Goal: Information Seeking & Learning: Learn about a topic

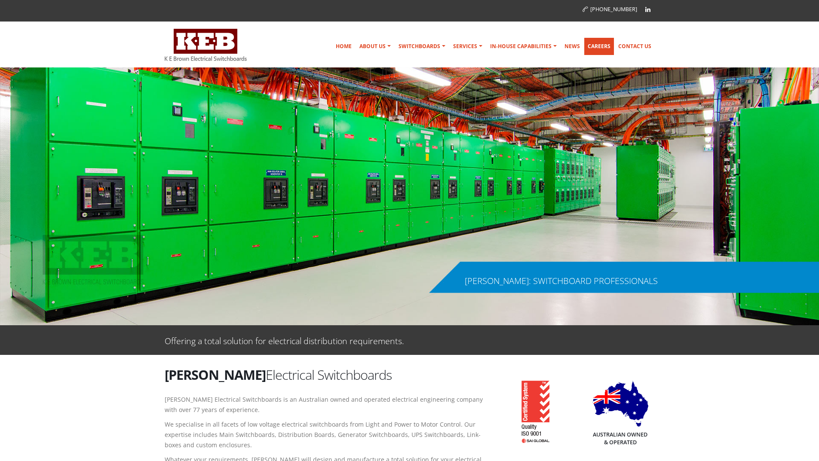
click at [594, 44] on link "Careers" at bounding box center [599, 46] width 30 height 17
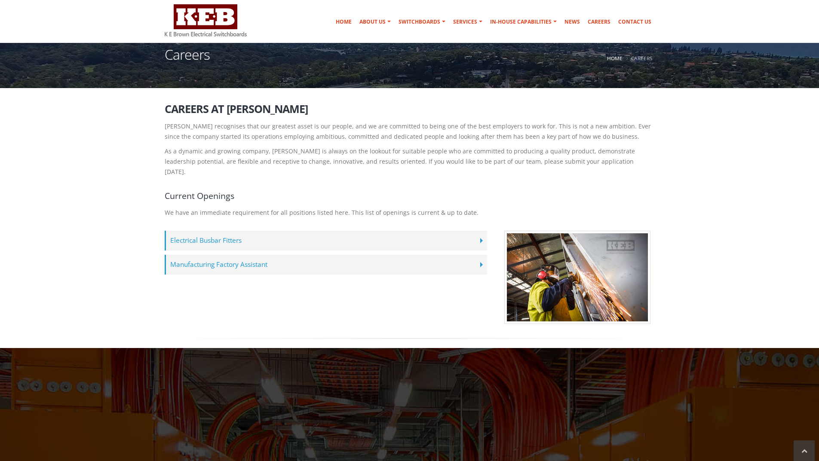
scroll to position [43, 0]
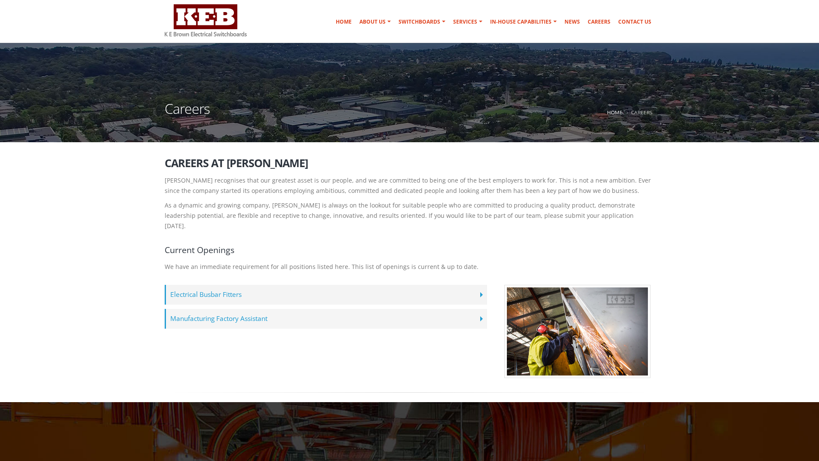
click at [480, 309] on label "Manufacturing Factory Assistant" at bounding box center [326, 319] width 322 height 20
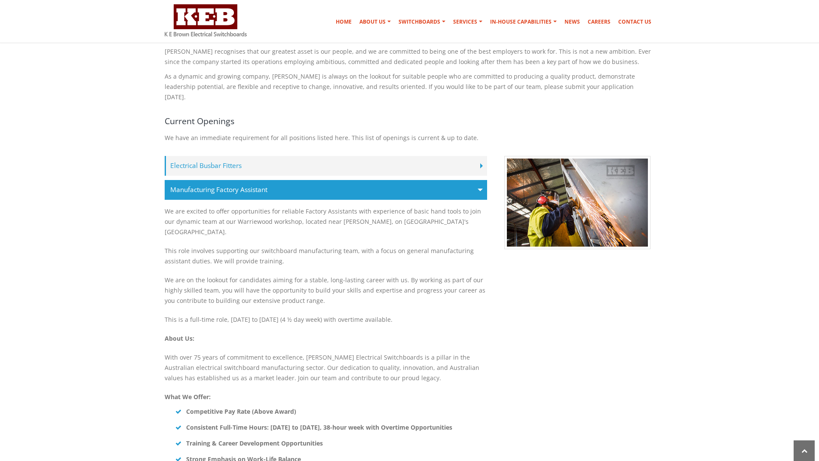
scroll to position [0, 0]
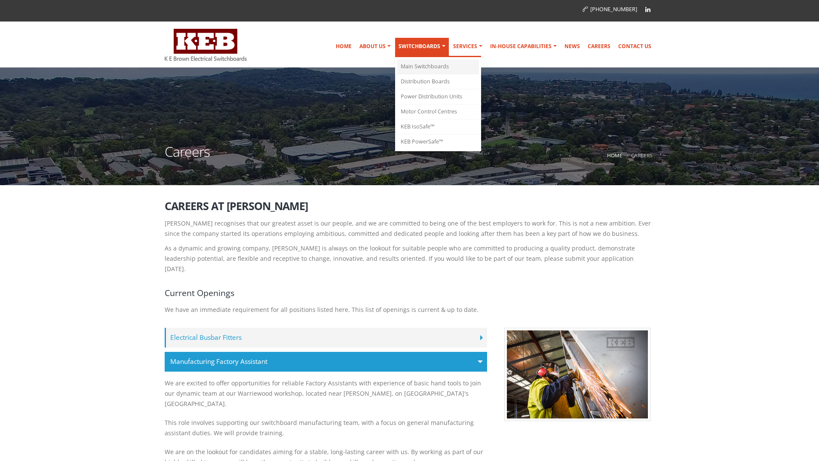
click at [432, 64] on link "Main Switchboards" at bounding box center [438, 66] width 82 height 15
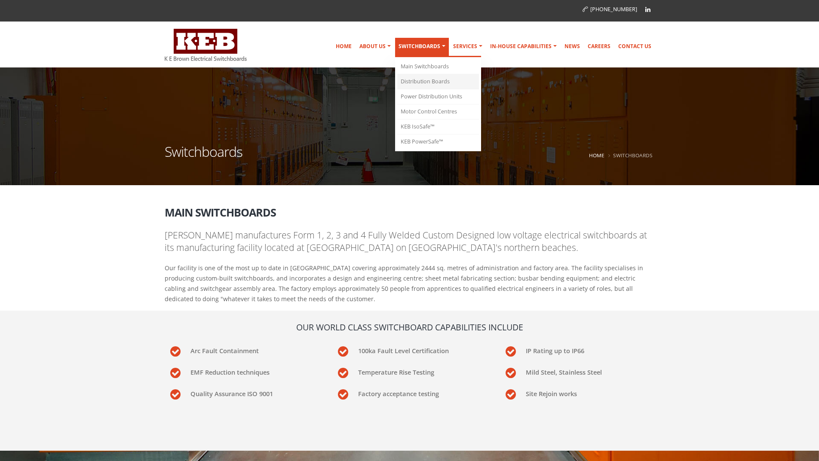
click at [420, 81] on link "Distribution Boards" at bounding box center [438, 81] width 82 height 15
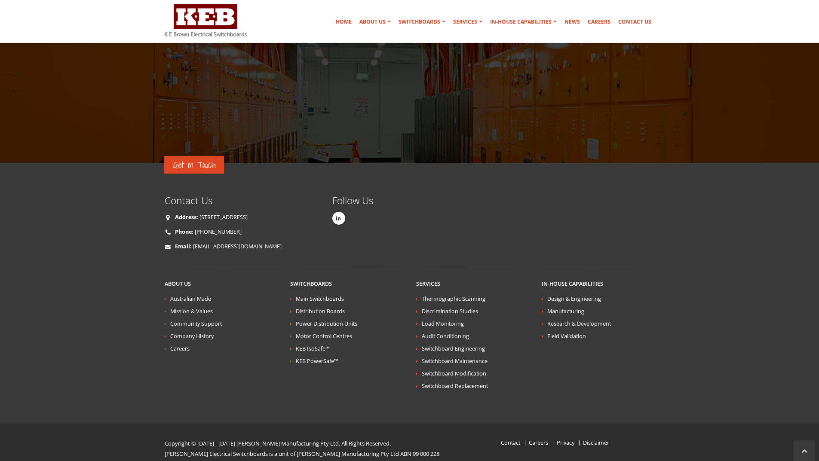
scroll to position [1922, 0]
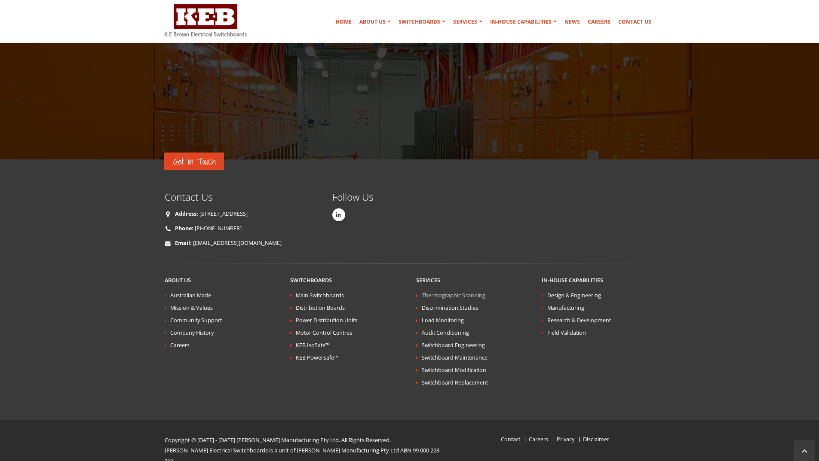
click at [438, 292] on link "Thermographic Scanning" at bounding box center [454, 295] width 64 height 7
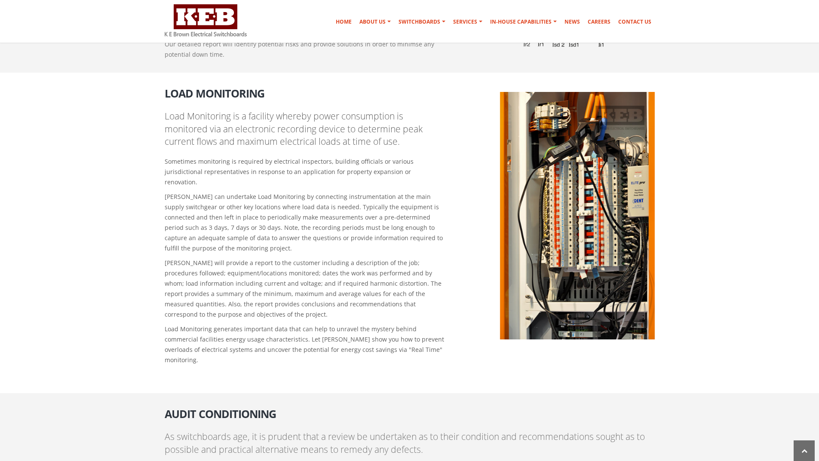
scroll to position [1032, 0]
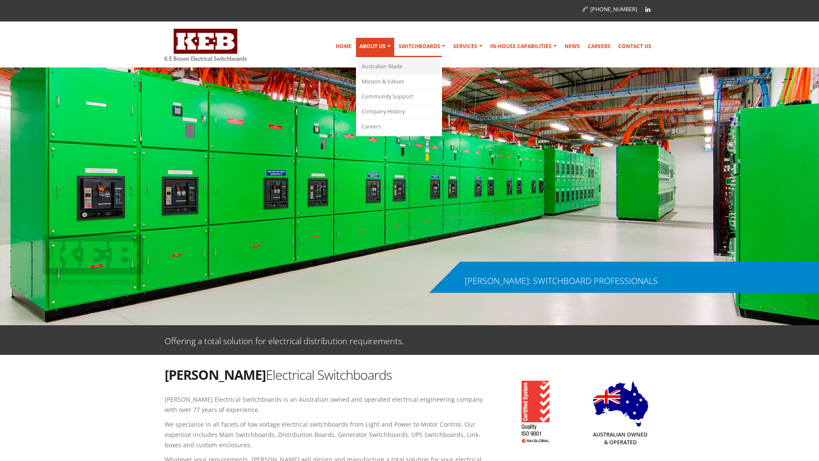
click at [381, 68] on link "Australian Made" at bounding box center [399, 66] width 82 height 15
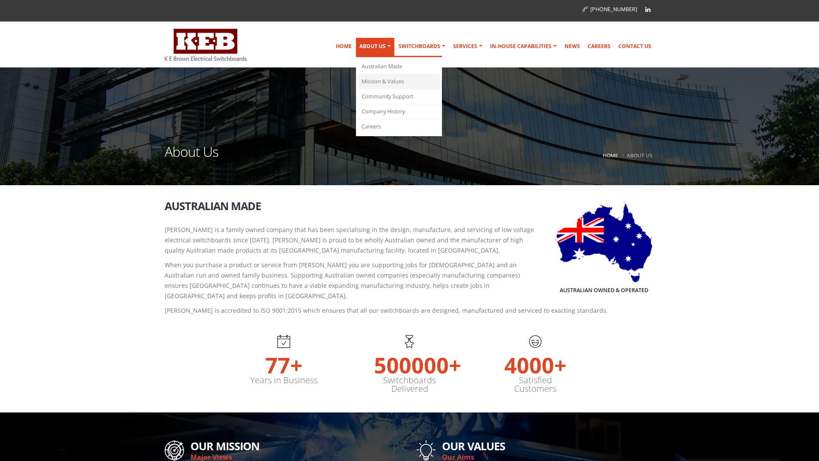
click at [382, 79] on link "Mission & Values" at bounding box center [399, 81] width 82 height 15
click at [384, 93] on link "Community Support" at bounding box center [399, 96] width 82 height 15
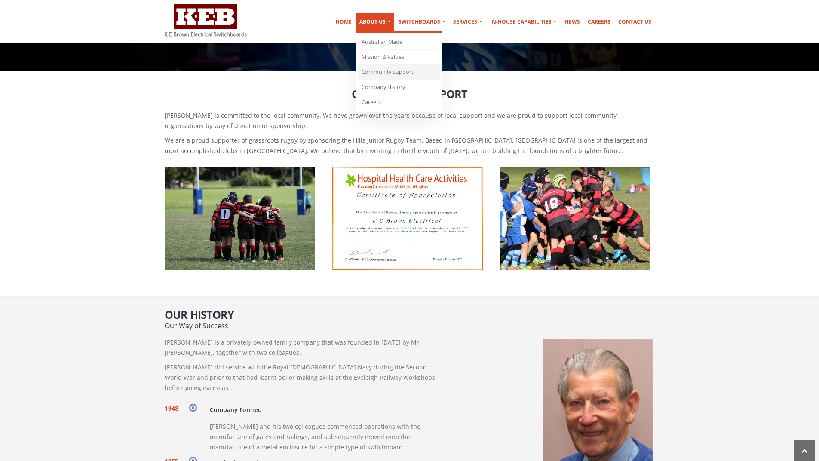
scroll to position [455, 0]
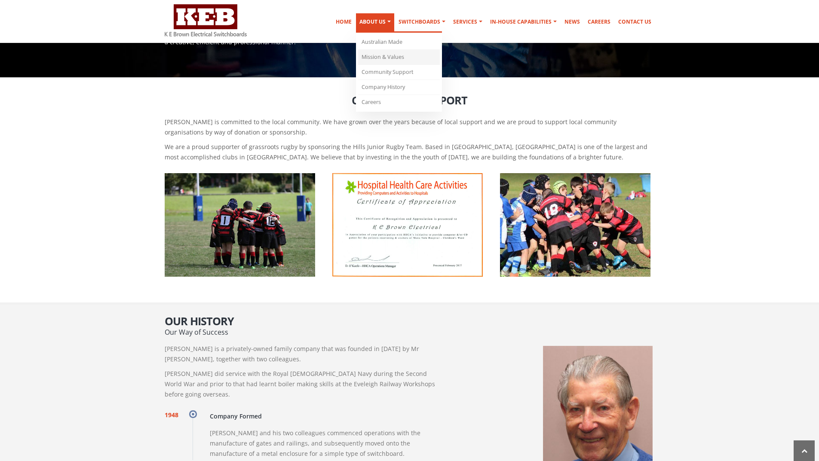
click at [381, 50] on link "Mission & Values" at bounding box center [399, 57] width 82 height 15
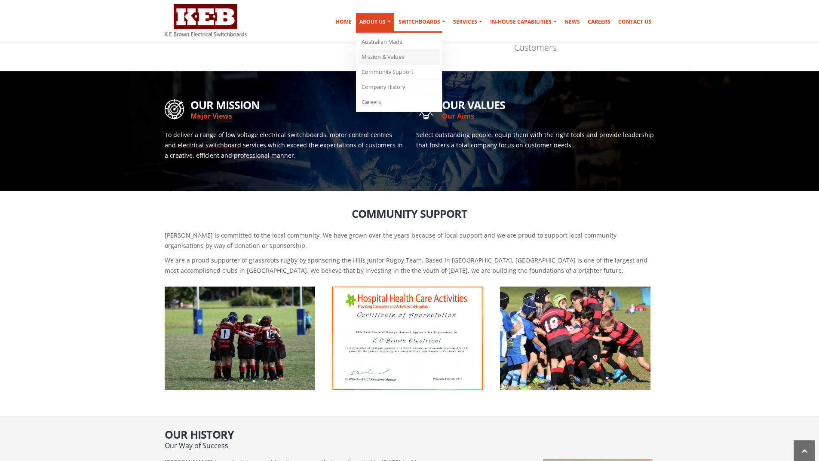
scroll to position [335, 0]
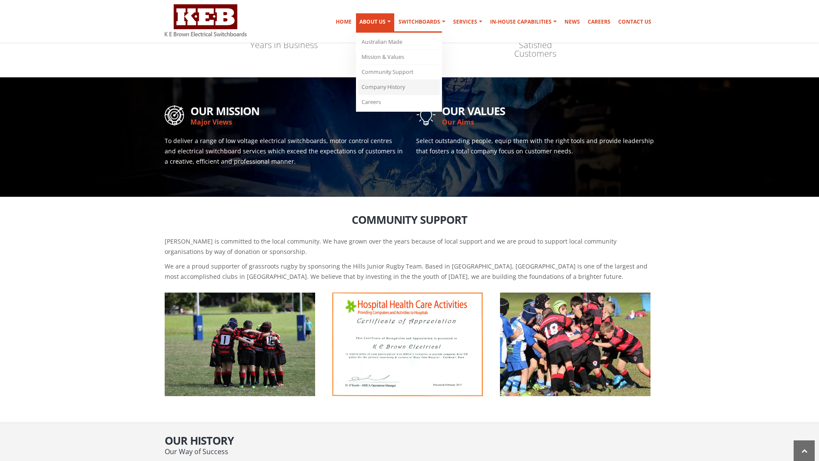
click at [386, 87] on link "Company History" at bounding box center [399, 87] width 82 height 15
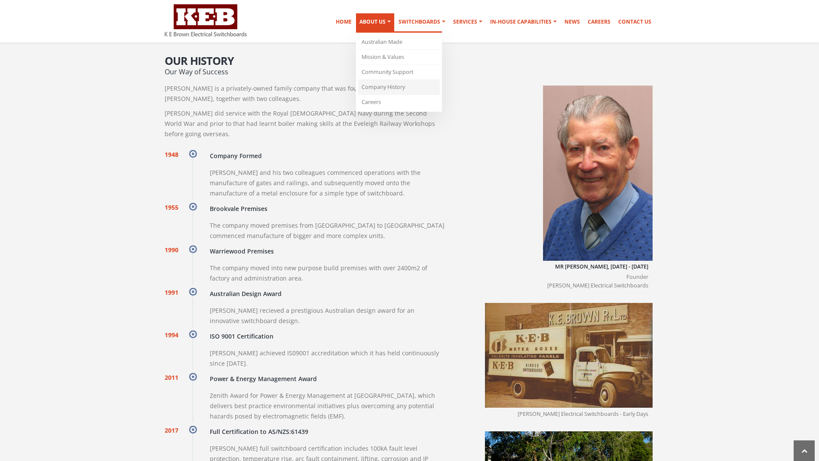
scroll to position [680, 0]
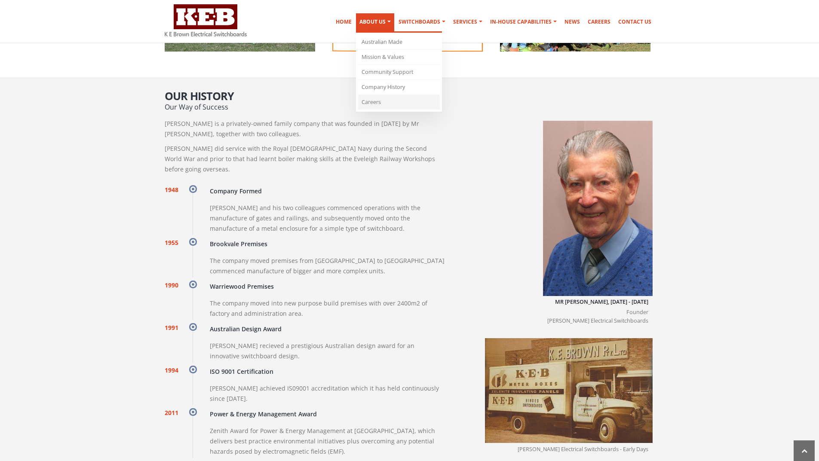
click at [385, 98] on link "Careers" at bounding box center [399, 102] width 82 height 15
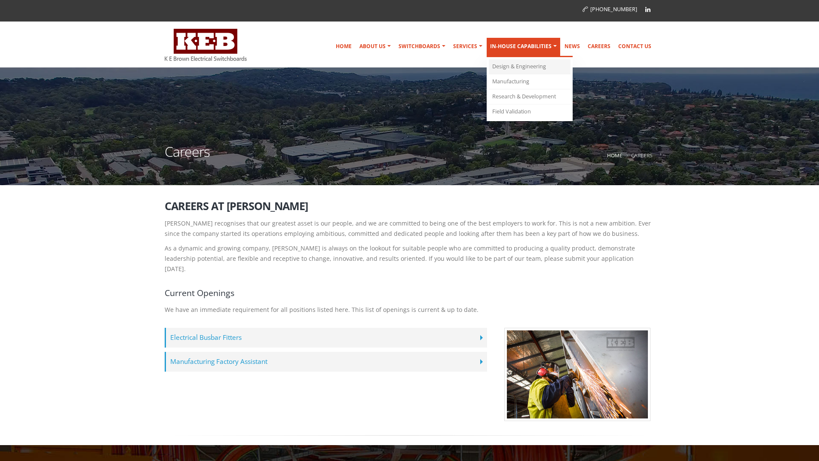
click at [509, 65] on link "Design & Engineering" at bounding box center [530, 66] width 82 height 15
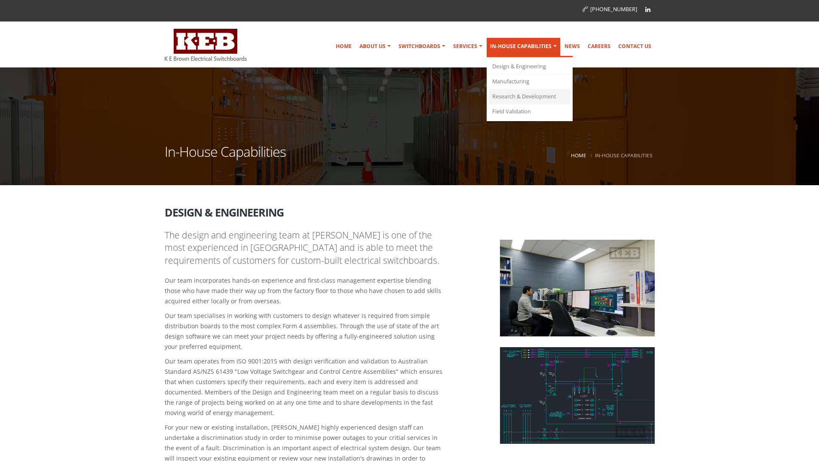
click at [519, 94] on link "Research & Development" at bounding box center [530, 96] width 82 height 15
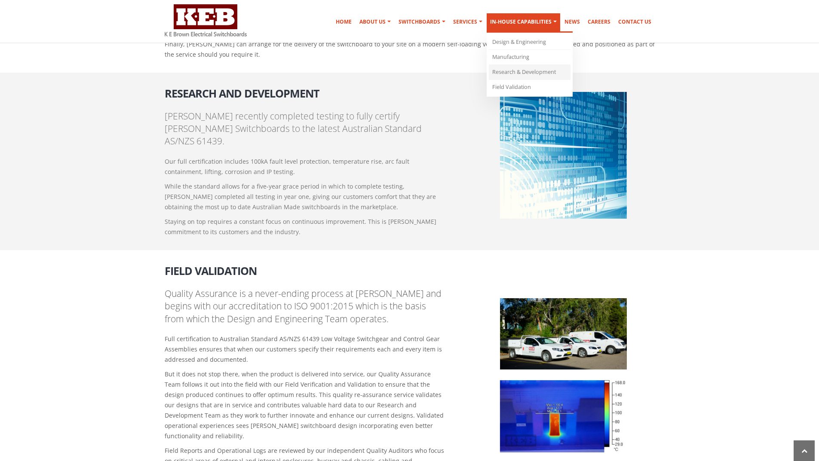
scroll to position [850, 0]
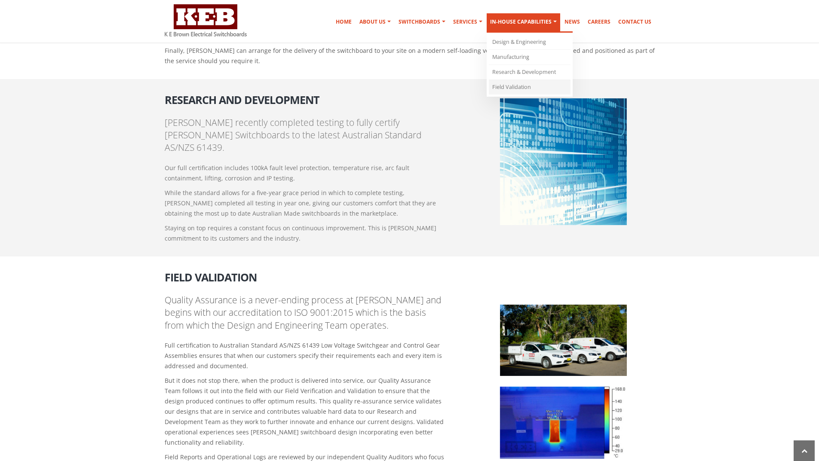
click at [528, 84] on link "Field Validation" at bounding box center [530, 87] width 82 height 15
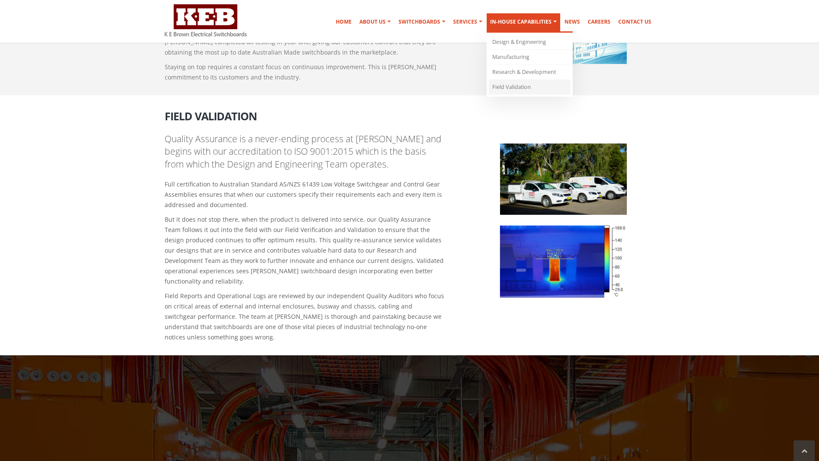
scroll to position [1006, 0]
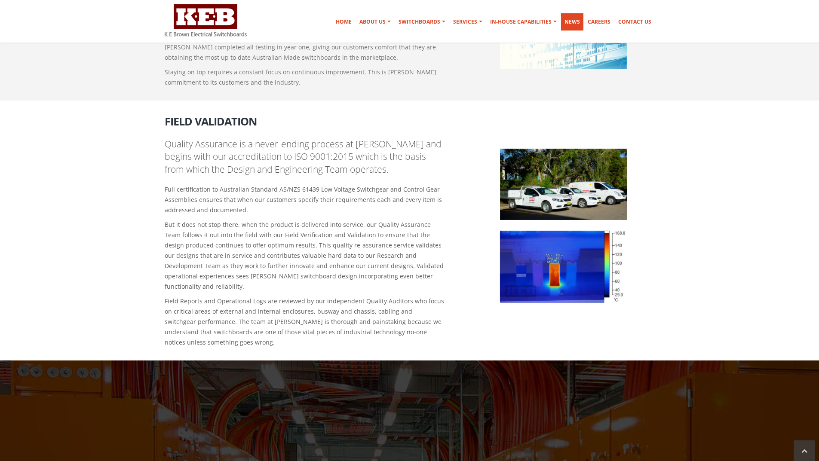
click at [578, 17] on link "News" at bounding box center [572, 21] width 22 height 17
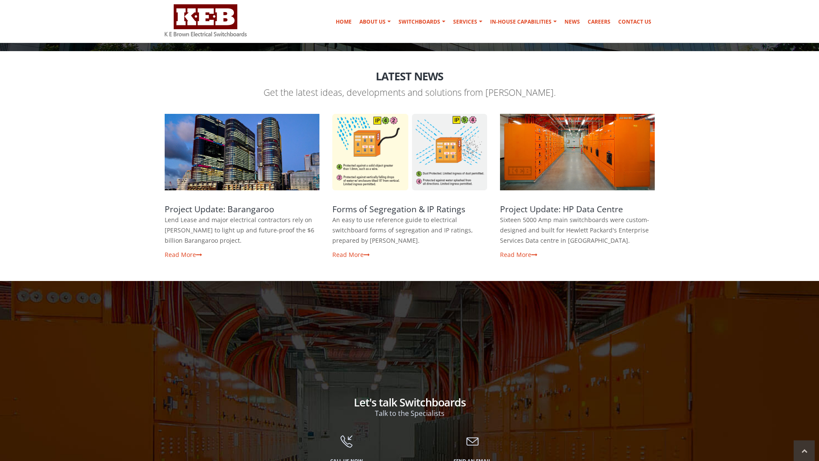
scroll to position [172, 0]
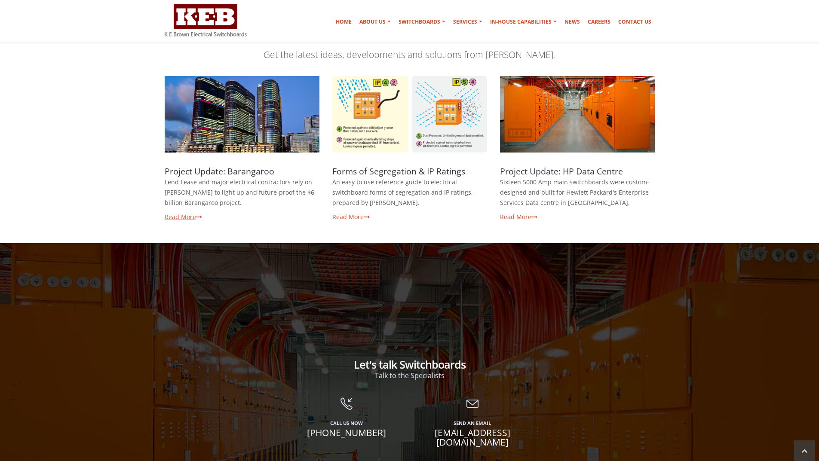
click at [186, 217] on link "Read More" at bounding box center [183, 217] width 37 height 8
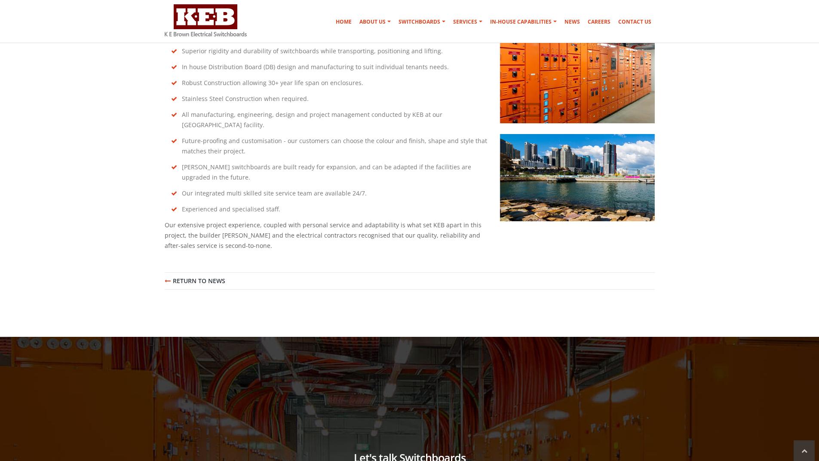
scroll to position [688, 0]
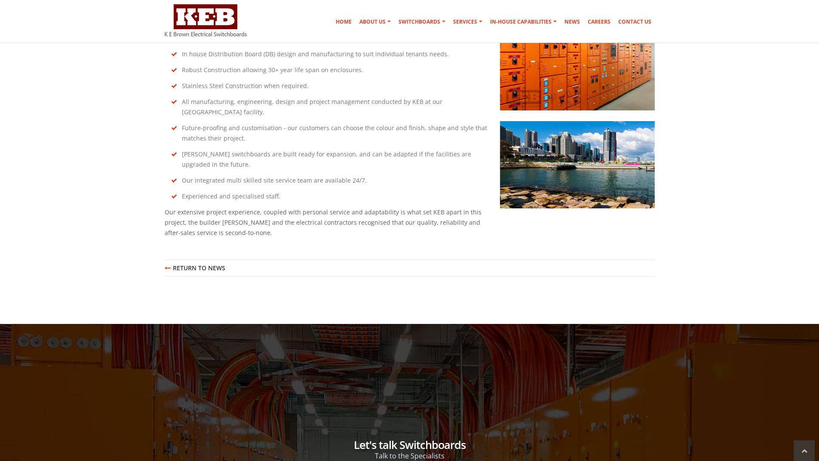
click at [201, 264] on link "Return to News" at bounding box center [195, 268] width 61 height 9
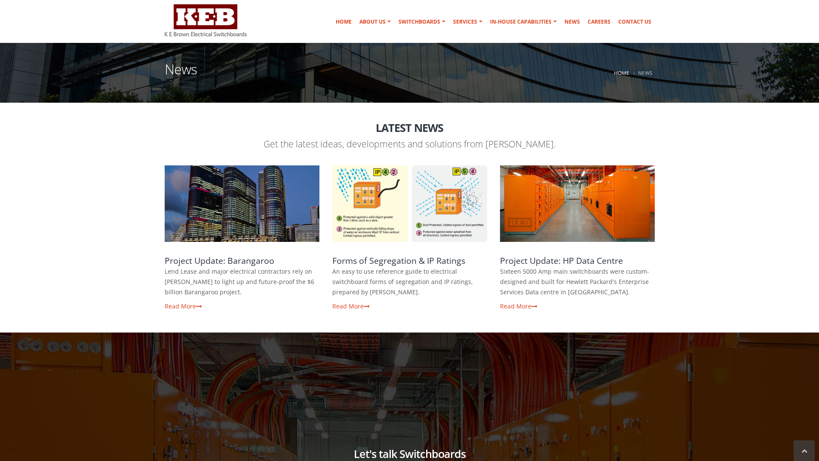
scroll to position [86, 0]
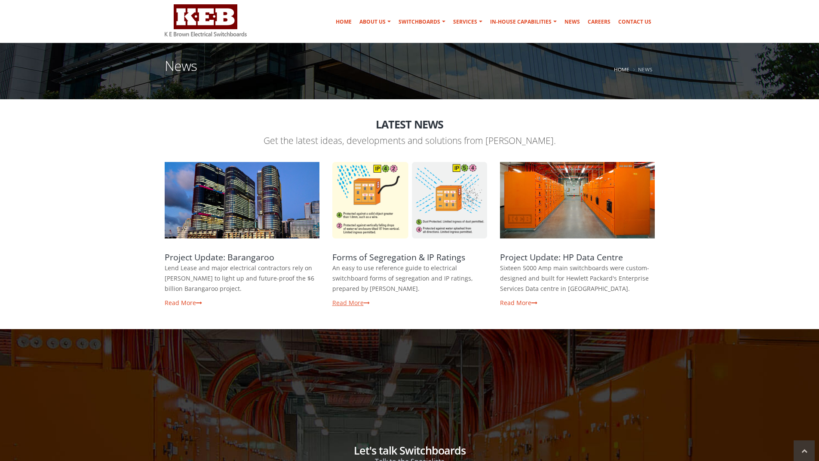
click at [355, 301] on link "Read More" at bounding box center [350, 303] width 37 height 8
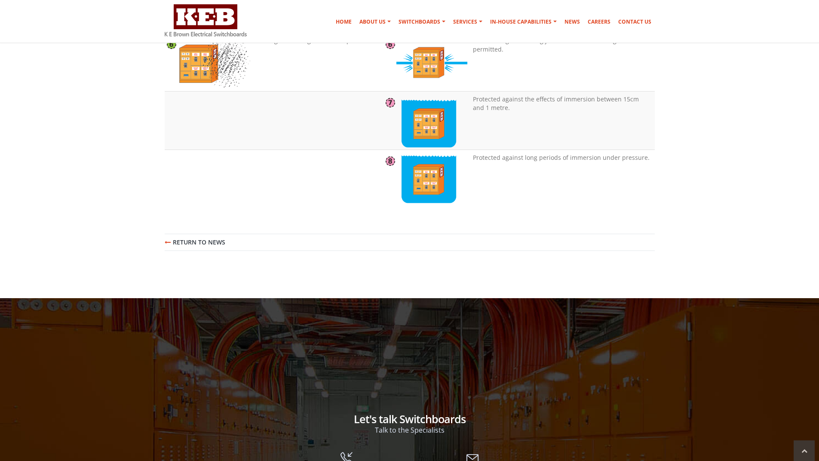
scroll to position [1118, 0]
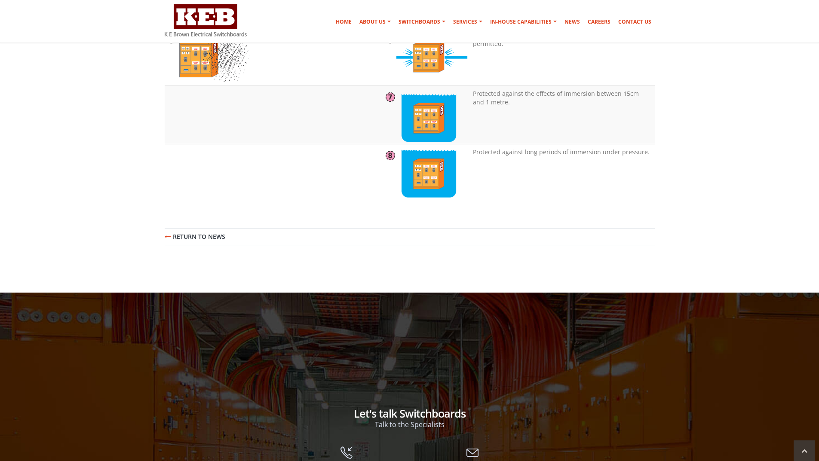
click at [210, 237] on link "Return to News" at bounding box center [195, 236] width 61 height 9
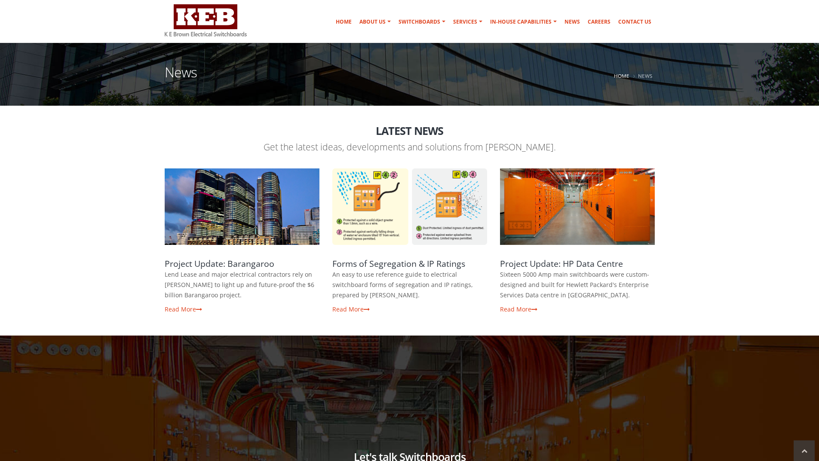
scroll to position [86, 0]
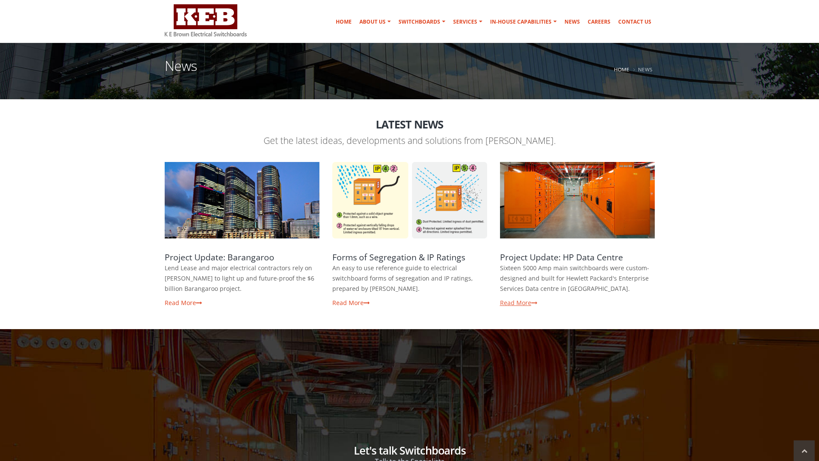
click at [529, 304] on link "Read More" at bounding box center [518, 303] width 37 height 8
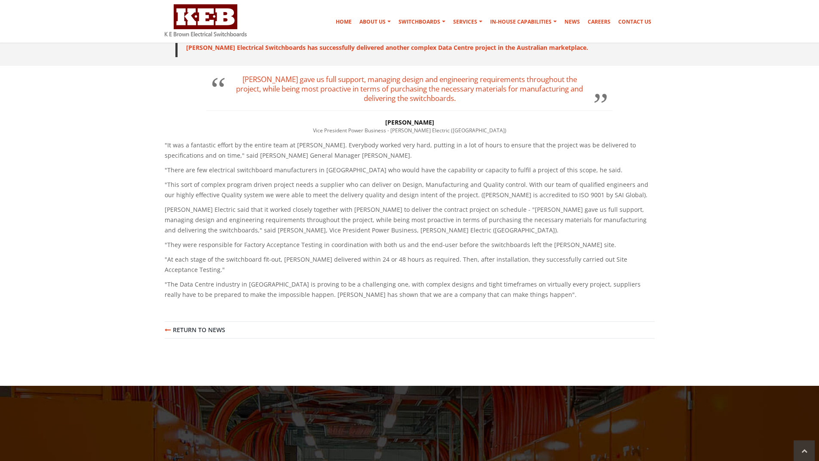
scroll to position [473, 0]
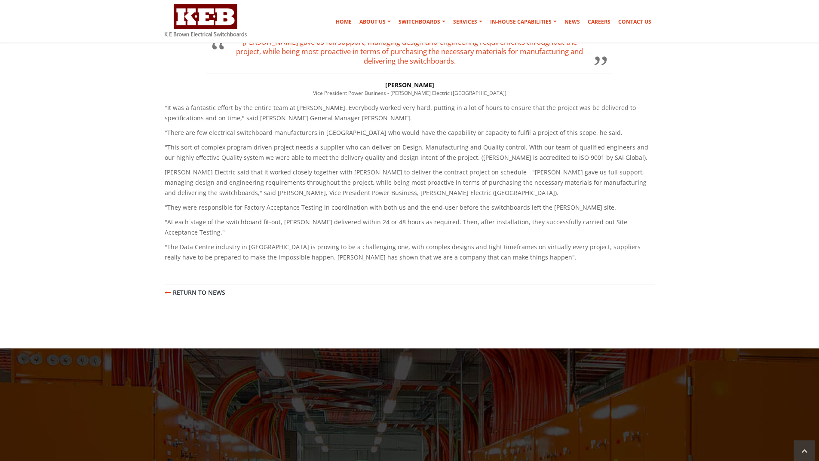
click at [184, 288] on link "Return to News" at bounding box center [195, 292] width 61 height 9
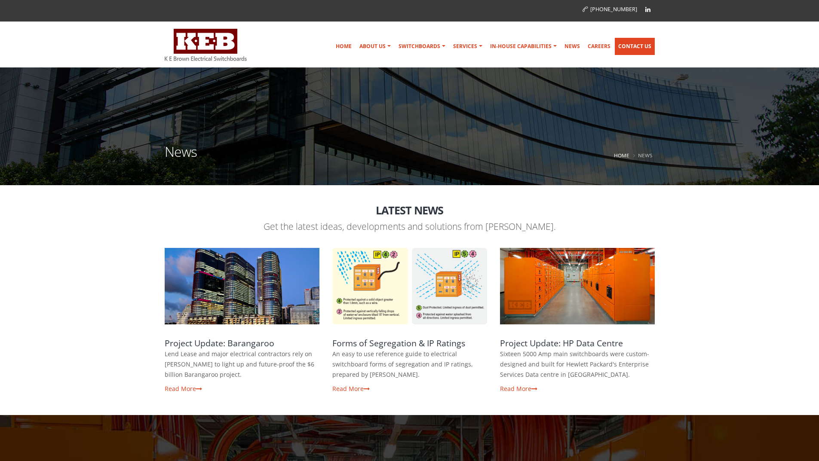
click at [637, 47] on link "Contact Us" at bounding box center [635, 46] width 40 height 17
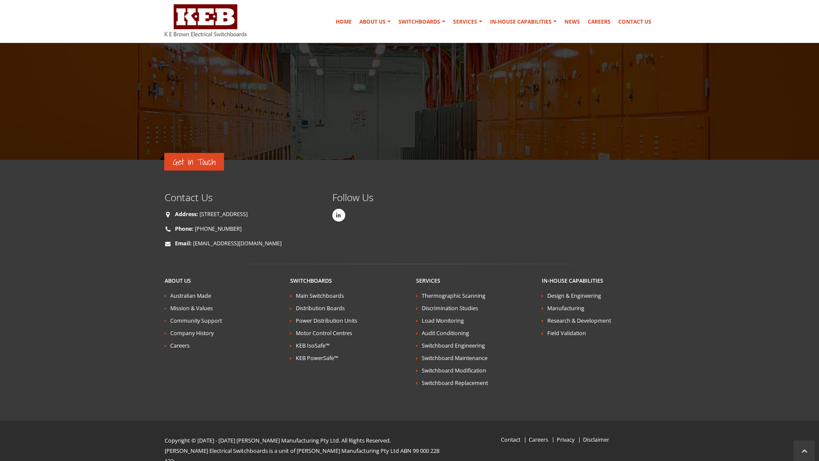
scroll to position [781, 0]
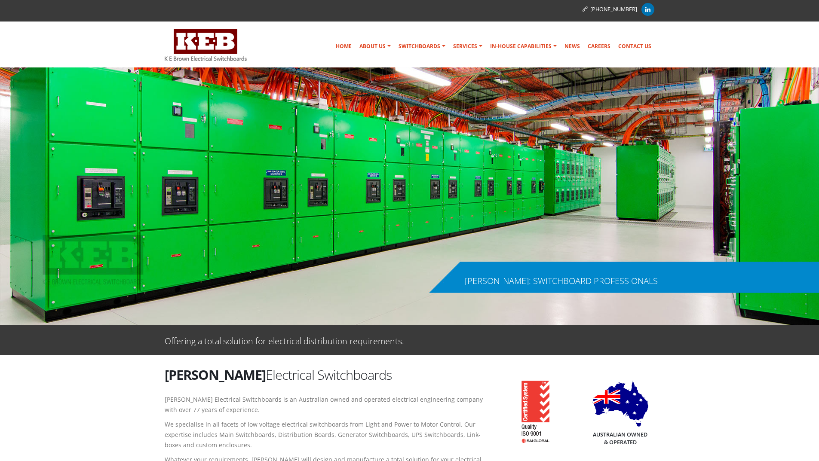
click at [649, 9] on icon at bounding box center [647, 9] width 5 height 6
click at [650, 9] on icon at bounding box center [647, 9] width 5 height 6
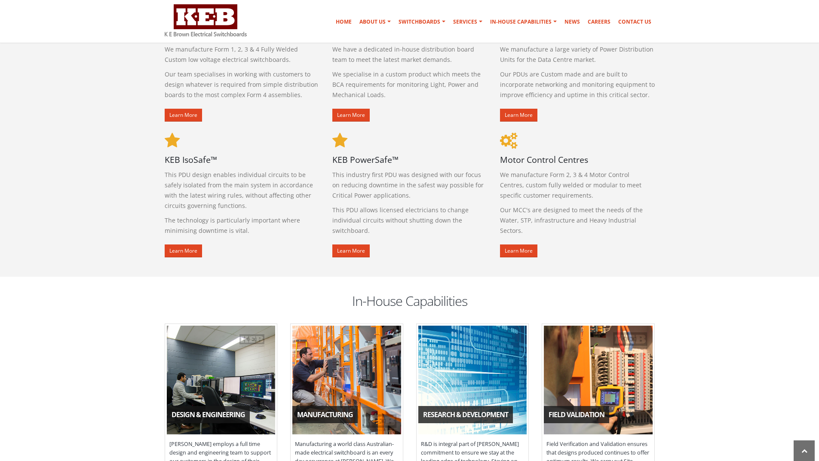
scroll to position [516, 0]
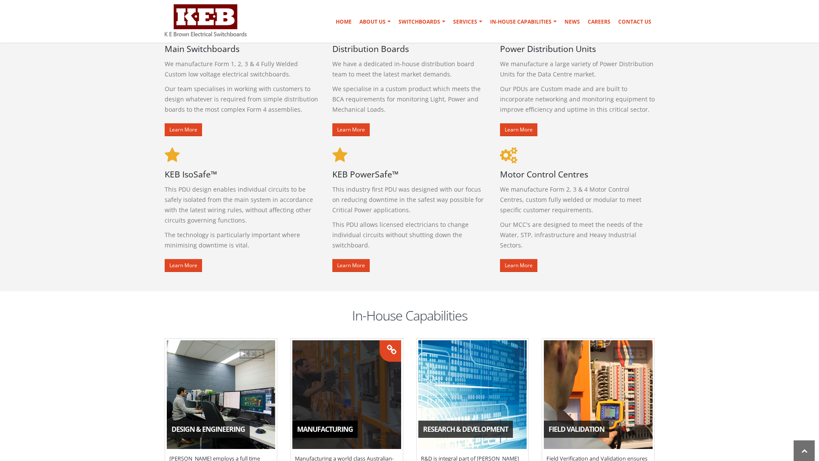
click at [346, 394] on span "Manufacturing" at bounding box center [346, 394] width 109 height 109
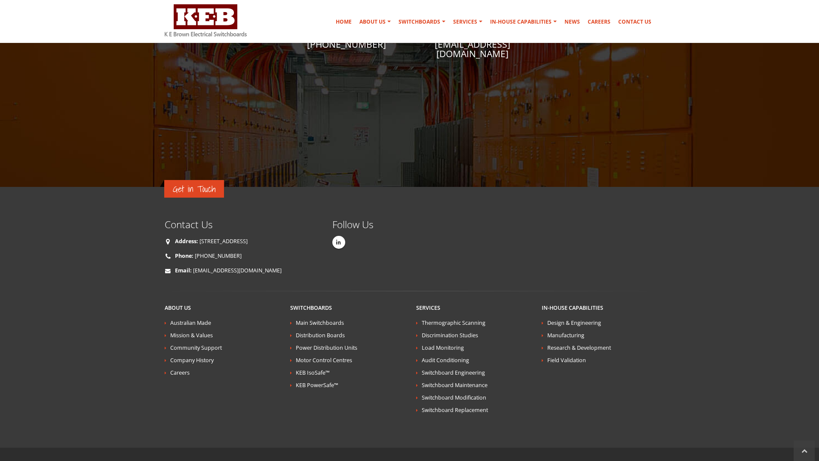
scroll to position [1516, 0]
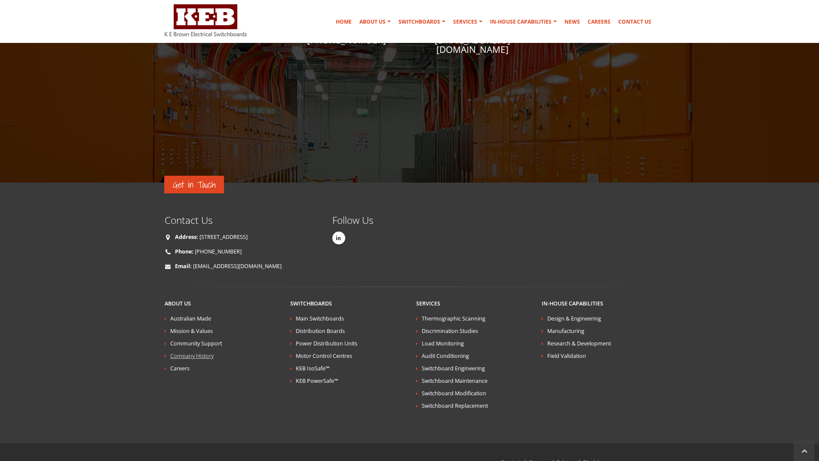
click at [192, 353] on link "Company History" at bounding box center [191, 356] width 43 height 7
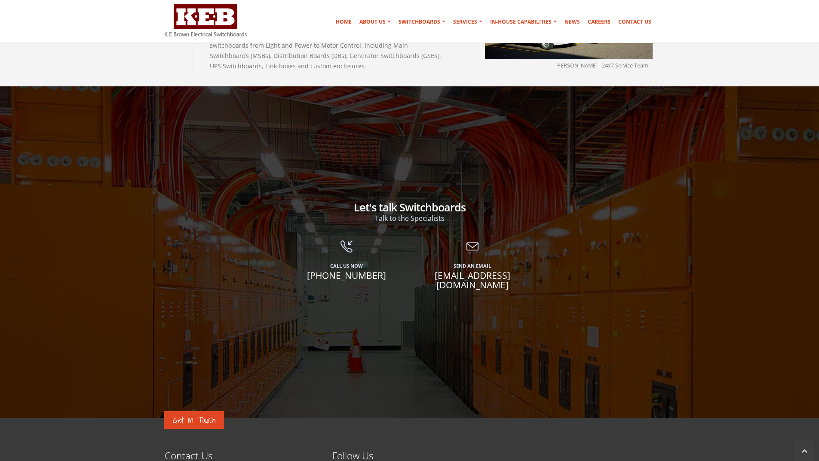
scroll to position [1239, 0]
